Goal: Task Accomplishment & Management: Use online tool/utility

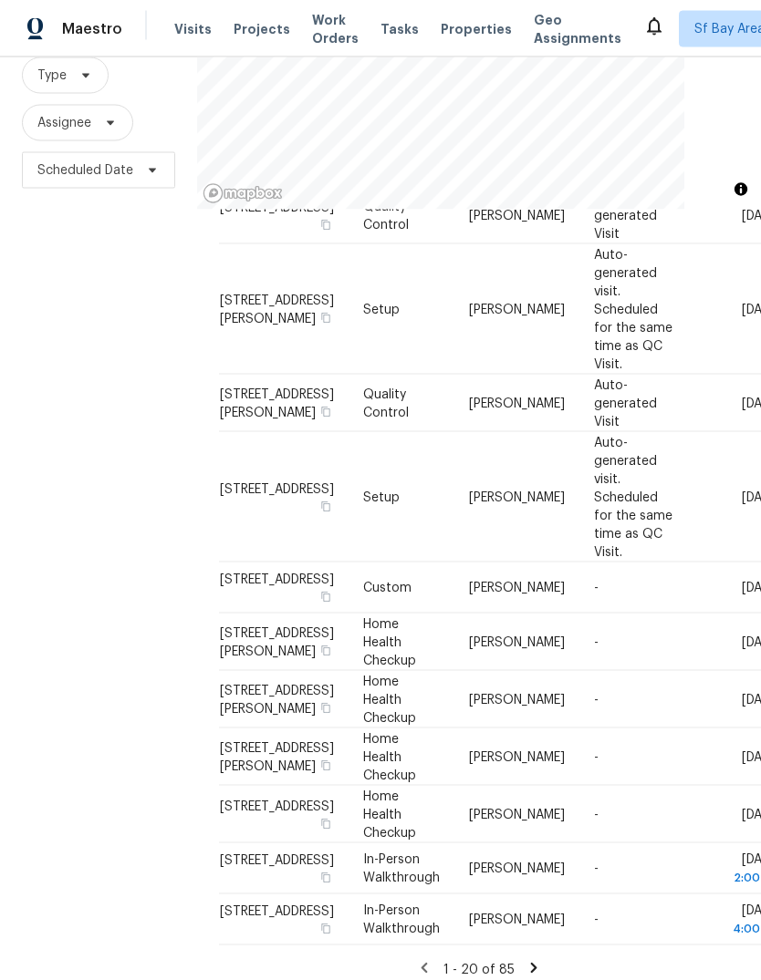
scroll to position [68, 0]
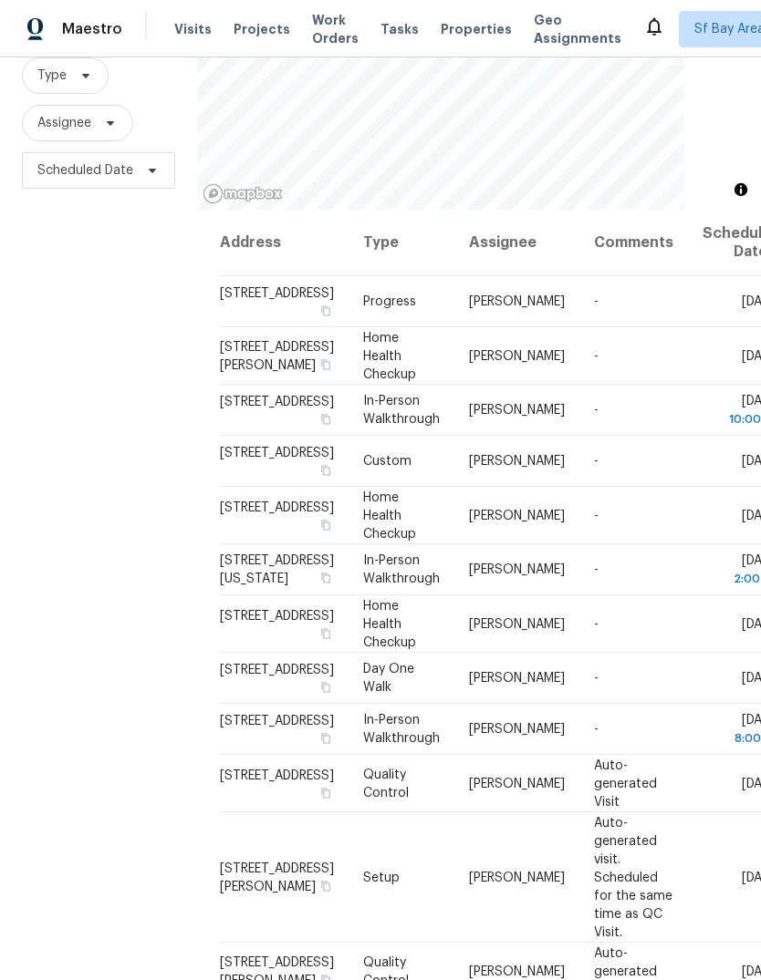
click at [123, 601] on div "Filters Reset ​ Type Assignee Scheduled Date" at bounding box center [98, 465] width 197 height 1058
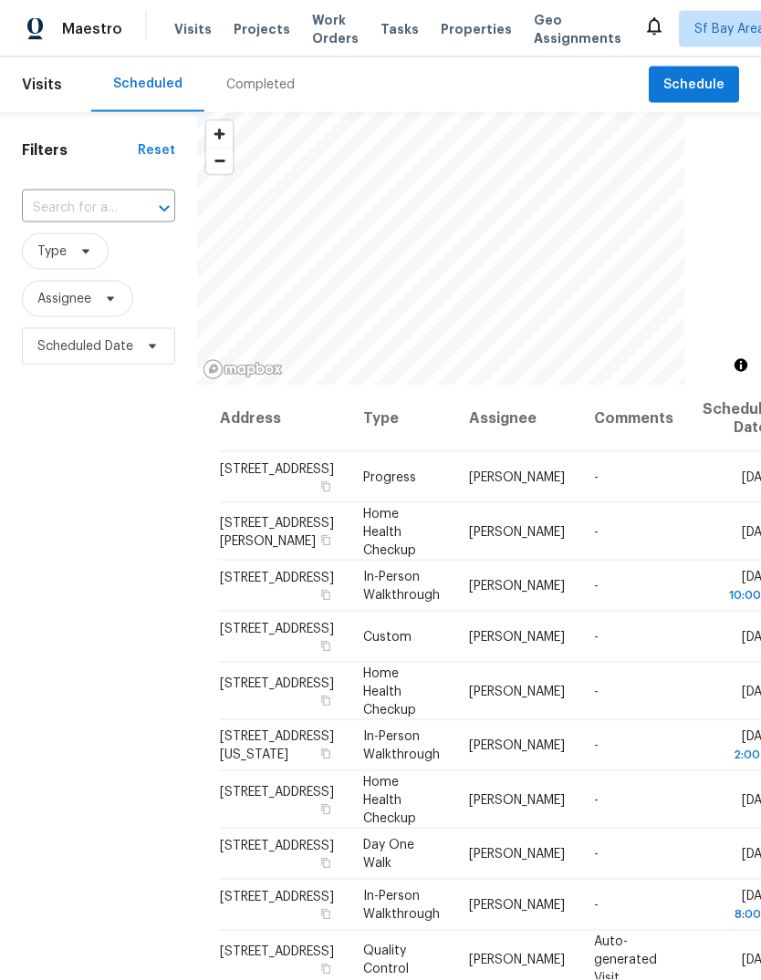
scroll to position [0, 0]
click at [396, 34] on span "Tasks" at bounding box center [399, 29] width 38 height 13
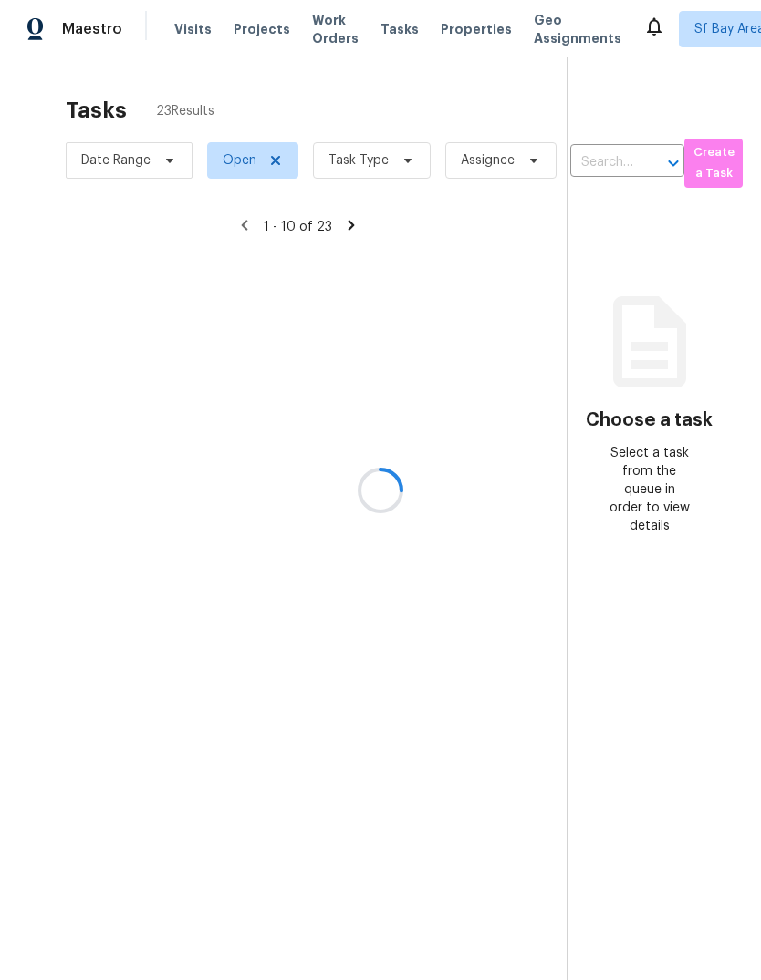
click at [357, 169] on div at bounding box center [380, 490] width 761 height 980
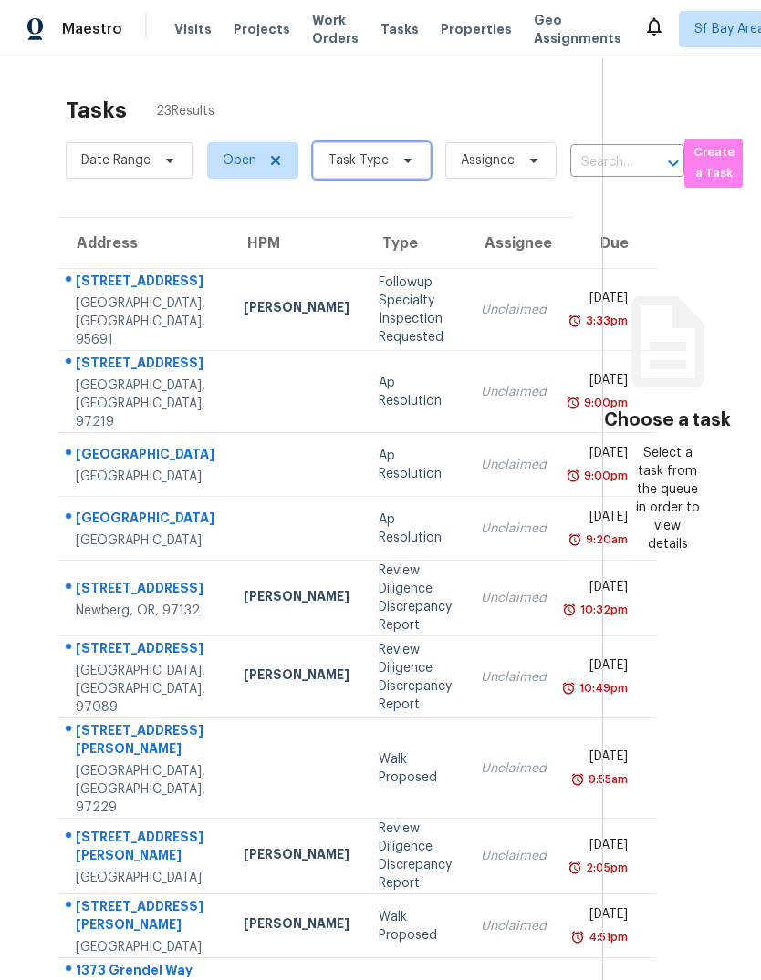
click at [367, 161] on span "Task Type" at bounding box center [358, 160] width 60 height 18
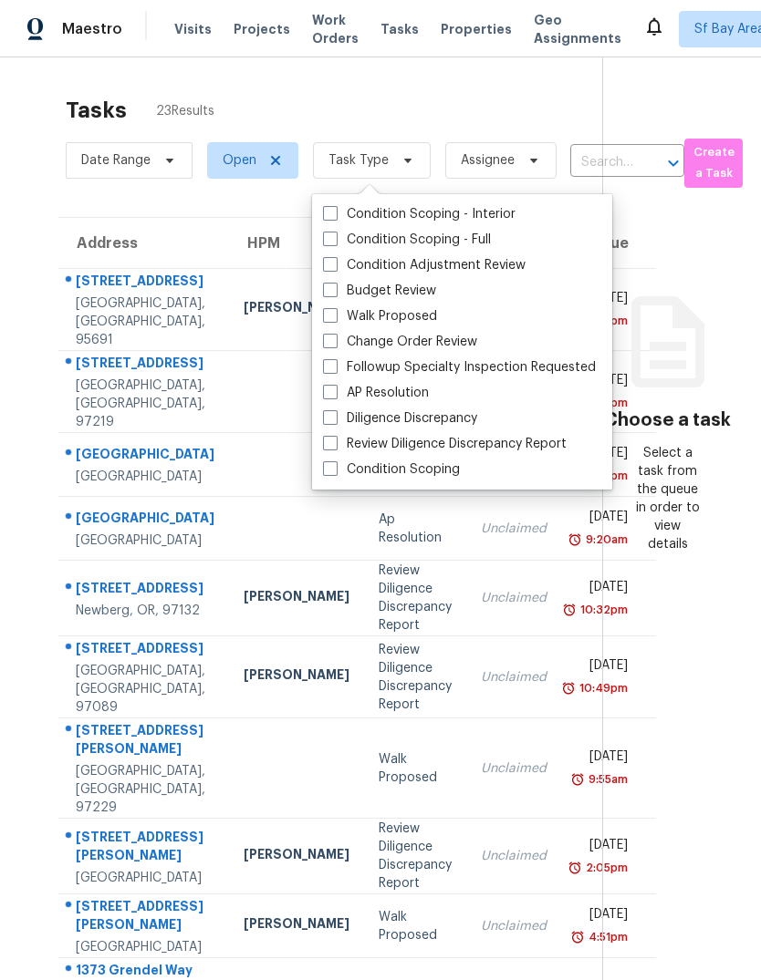
click at [419, 294] on label "Budget Review" at bounding box center [379, 291] width 113 height 18
click at [335, 294] on input "Budget Review" at bounding box center [329, 288] width 12 height 12
checkbox input "true"
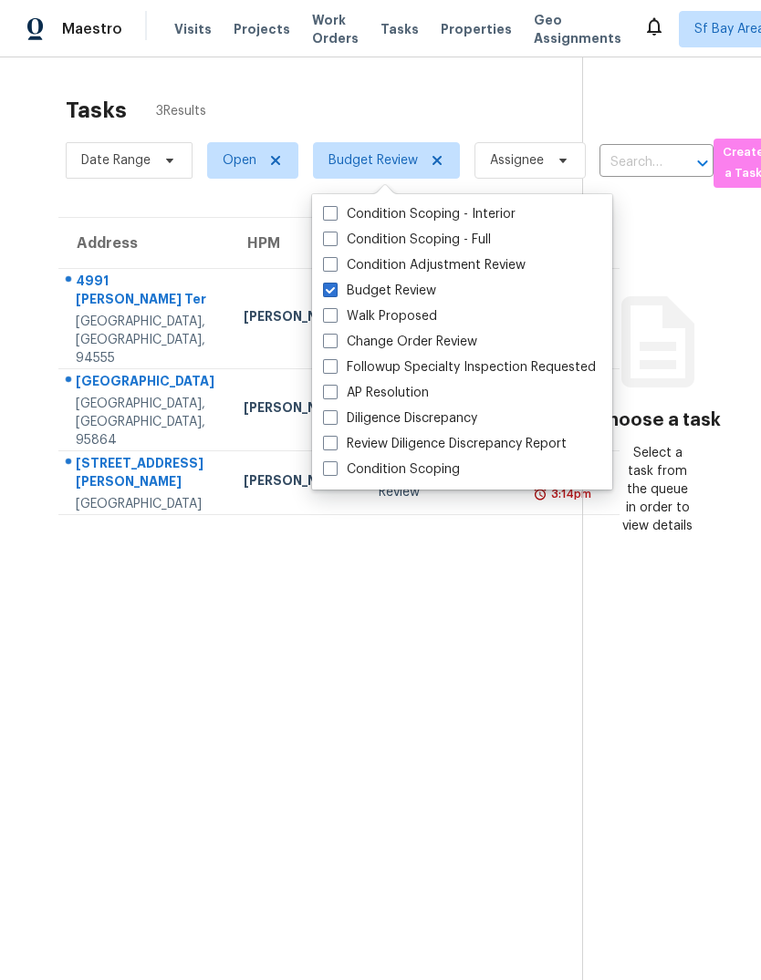
click at [129, 651] on section "Tasks 3 Results Date Range Open Budget Review Assignee ​ Create a Task Address …" at bounding box center [305, 562] width 553 height 951
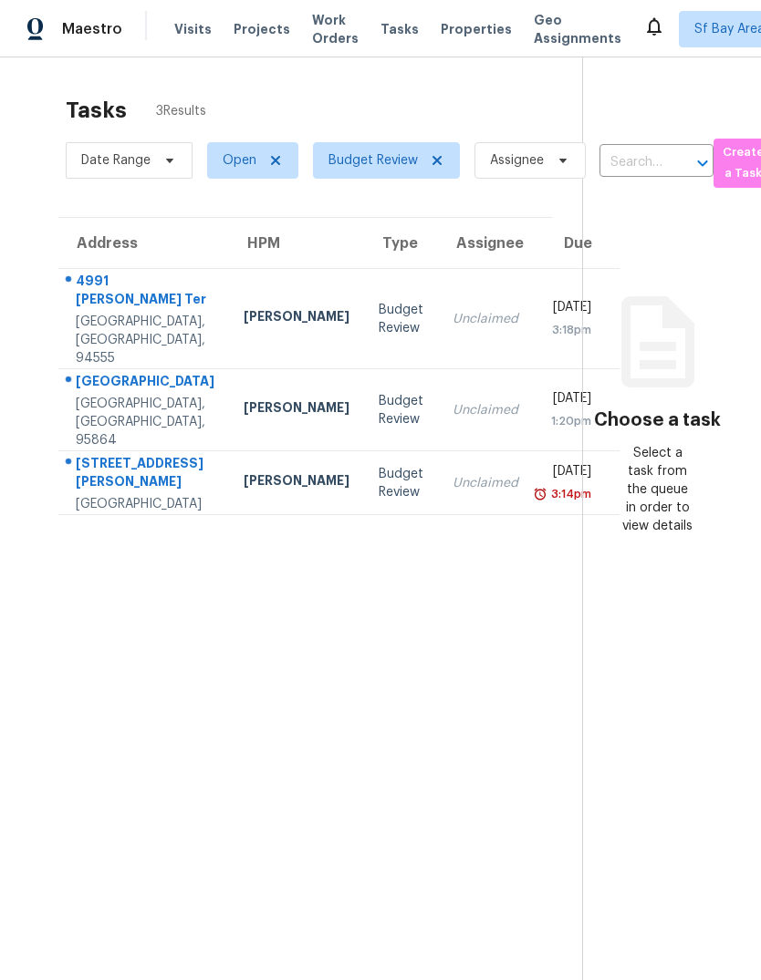
click at [125, 395] on div "1405 Watt Ave" at bounding box center [145, 383] width 139 height 23
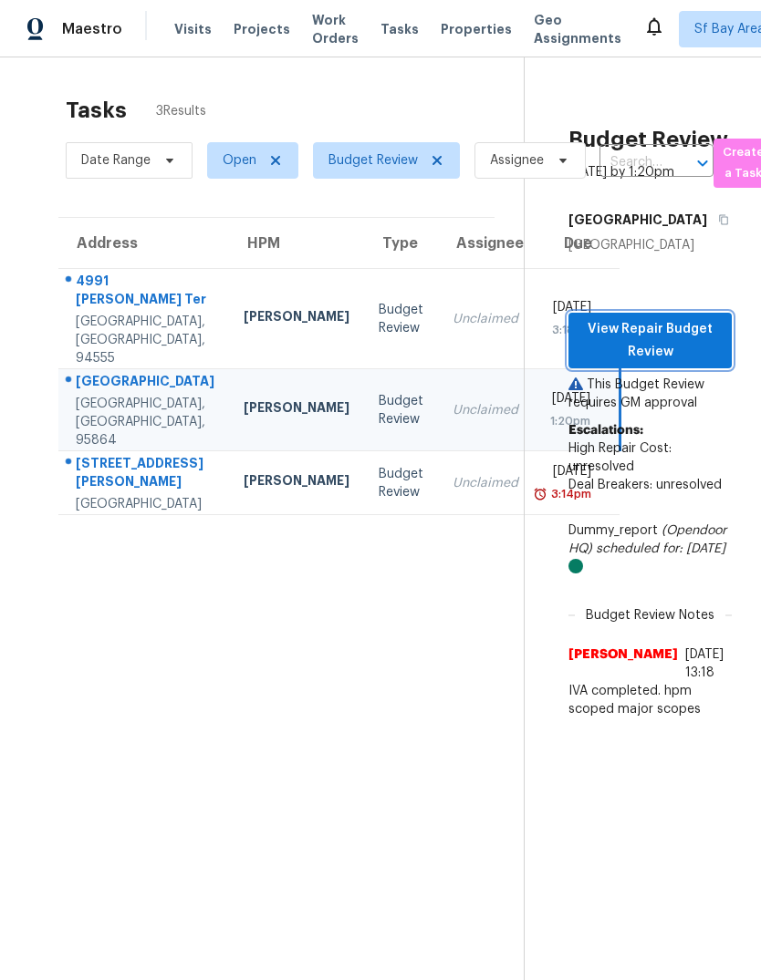
click at [691, 363] on span "View Repair Budget Review" at bounding box center [650, 340] width 134 height 45
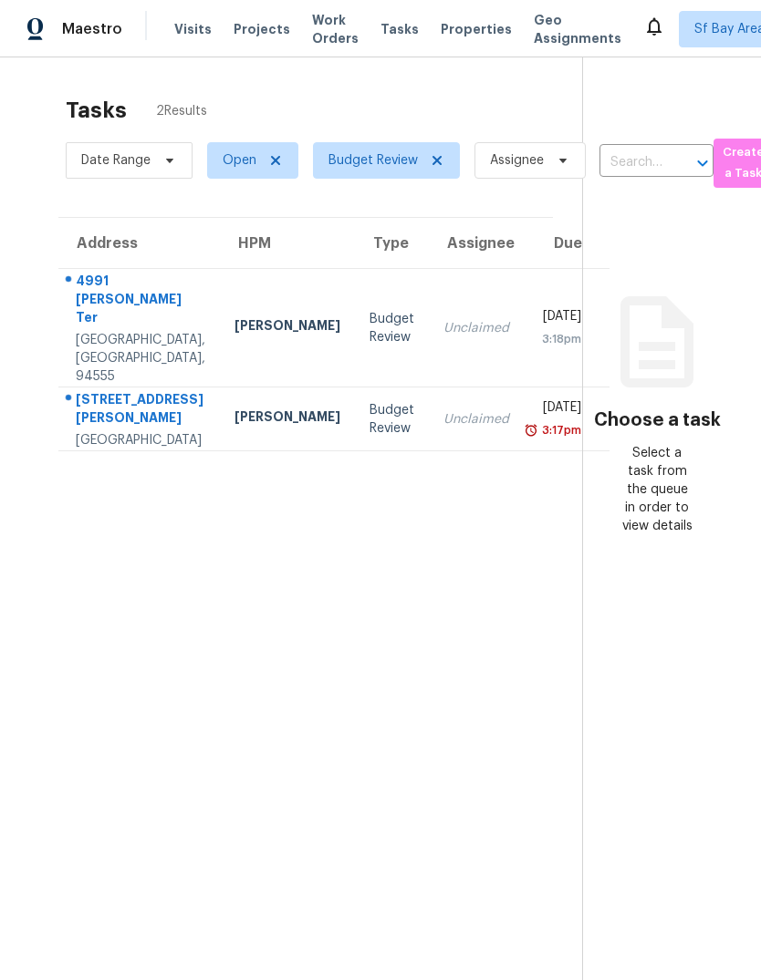
click at [97, 300] on div "4991 [PERSON_NAME] Ter" at bounding box center [140, 301] width 129 height 59
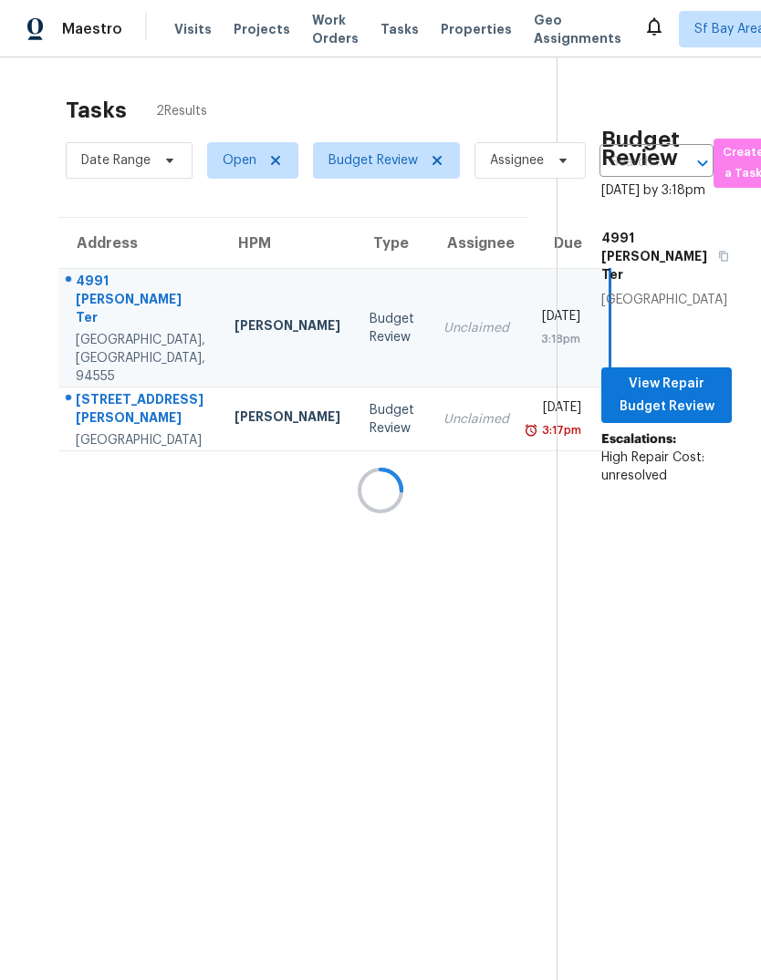
click at [674, 437] on div at bounding box center [380, 490] width 761 height 980
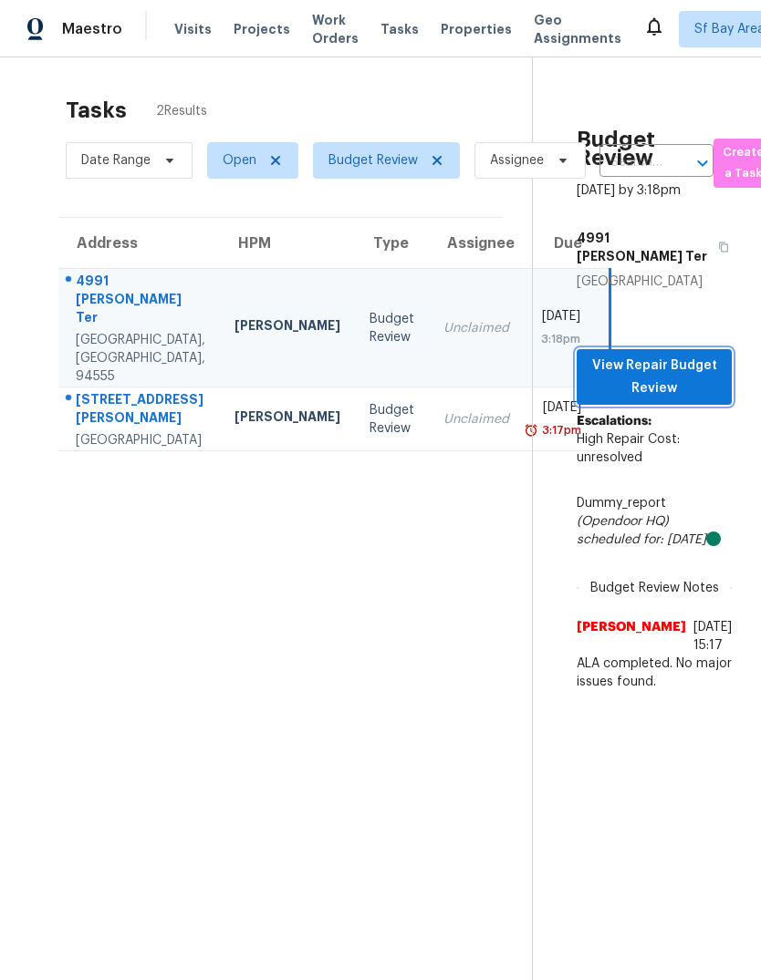
click at [673, 398] on span "View Repair Budget Review" at bounding box center [654, 377] width 126 height 45
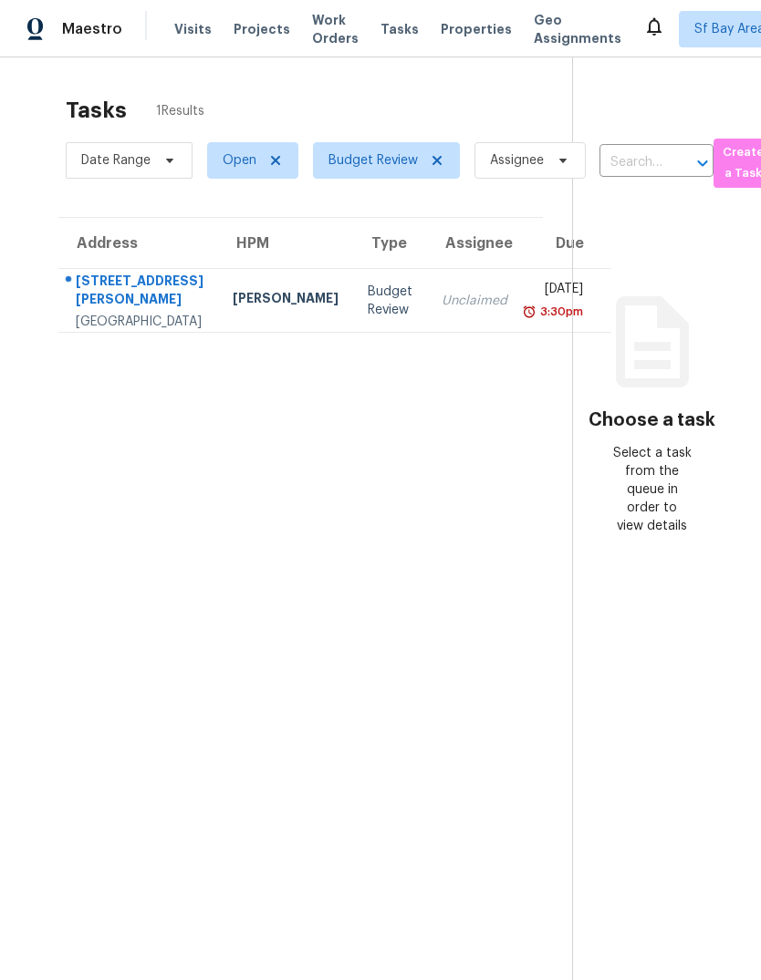
click at [126, 297] on div "[STREET_ADDRESS][PERSON_NAME]" at bounding box center [140, 292] width 128 height 41
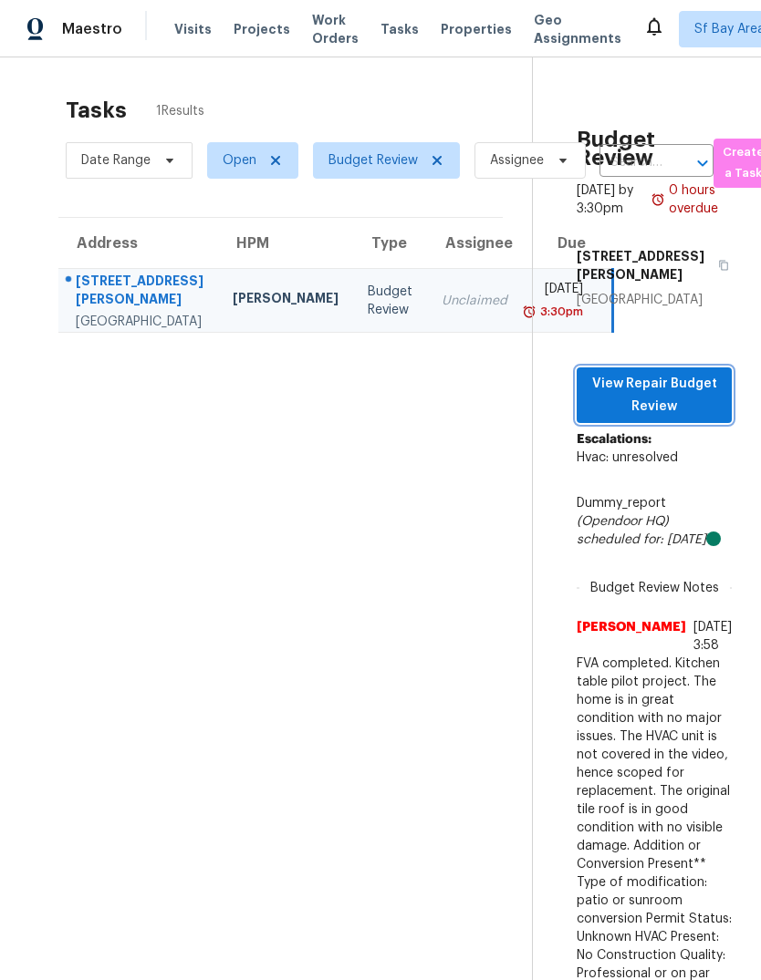
click at [640, 393] on span "View Repair Budget Review" at bounding box center [654, 395] width 126 height 45
